Goal: Task Accomplishment & Management: Manage account settings

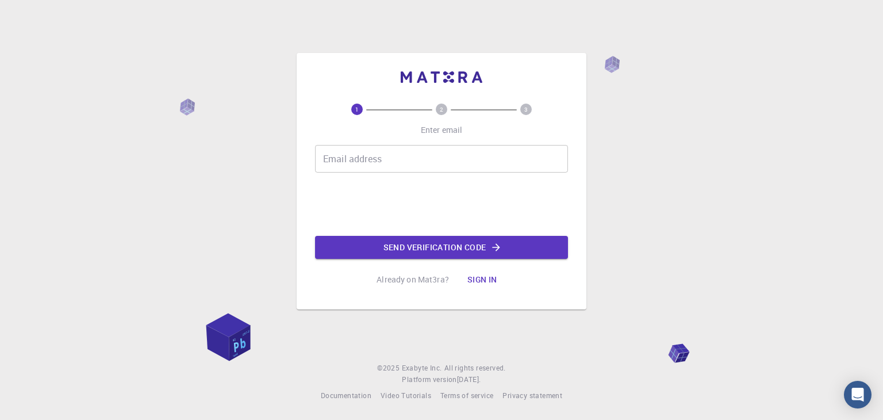
click at [487, 274] on button "Sign in" at bounding box center [482, 279] width 48 height 23
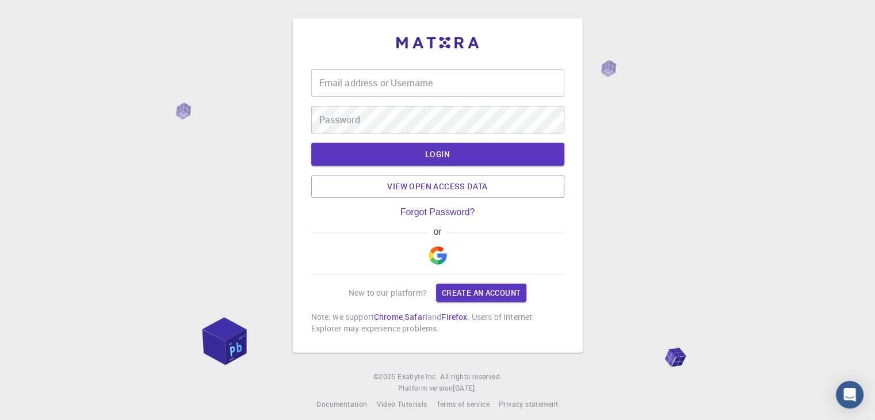
click at [462, 248] on div "or" at bounding box center [437, 251] width 253 height 48
click at [433, 249] on img "button" at bounding box center [437, 255] width 18 height 18
